Goal: Transaction & Acquisition: Purchase product/service

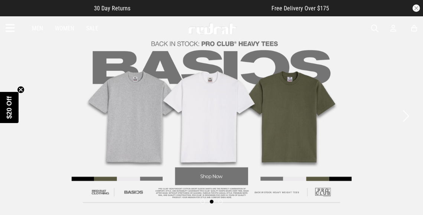
click at [415, 8] on button "button" at bounding box center [416, 7] width 7 height 7
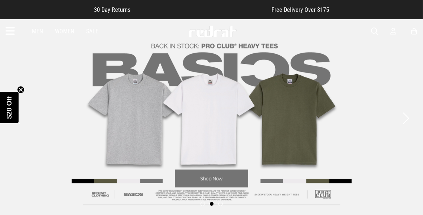
click at [21, 91] on icon "Close teaser" at bounding box center [20, 89] width 3 height 3
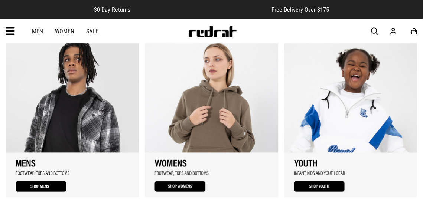
scroll to position [546, 0]
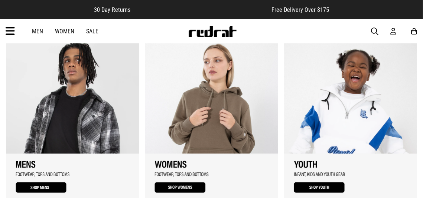
click at [374, 32] on span "button" at bounding box center [374, 31] width 7 height 9
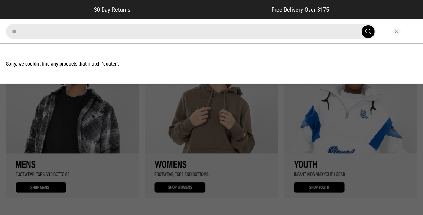
type input "*"
type input "*******"
click at [362, 25] on button "submit" at bounding box center [368, 31] width 13 height 13
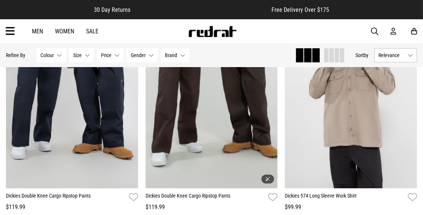
scroll to position [1559, 0]
click at [375, 30] on span "button" at bounding box center [374, 31] width 7 height 9
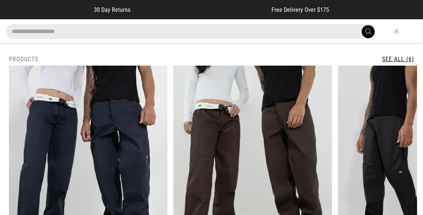
type input "**********"
click at [362, 25] on button "submit" at bounding box center [368, 31] width 13 height 13
